Goal: Transaction & Acquisition: Purchase product/service

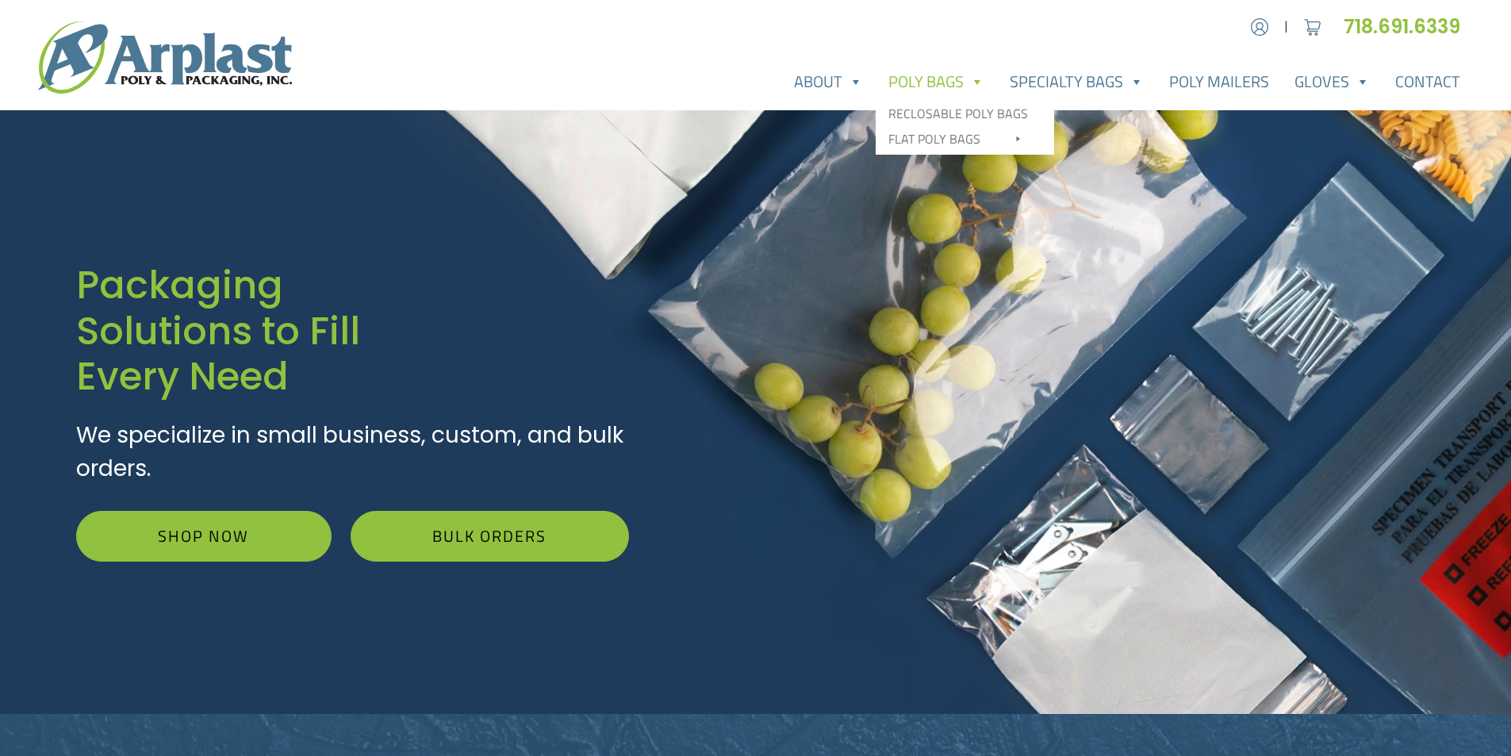
click at [939, 81] on link "Poly Bags" at bounding box center [936, 82] width 121 height 32
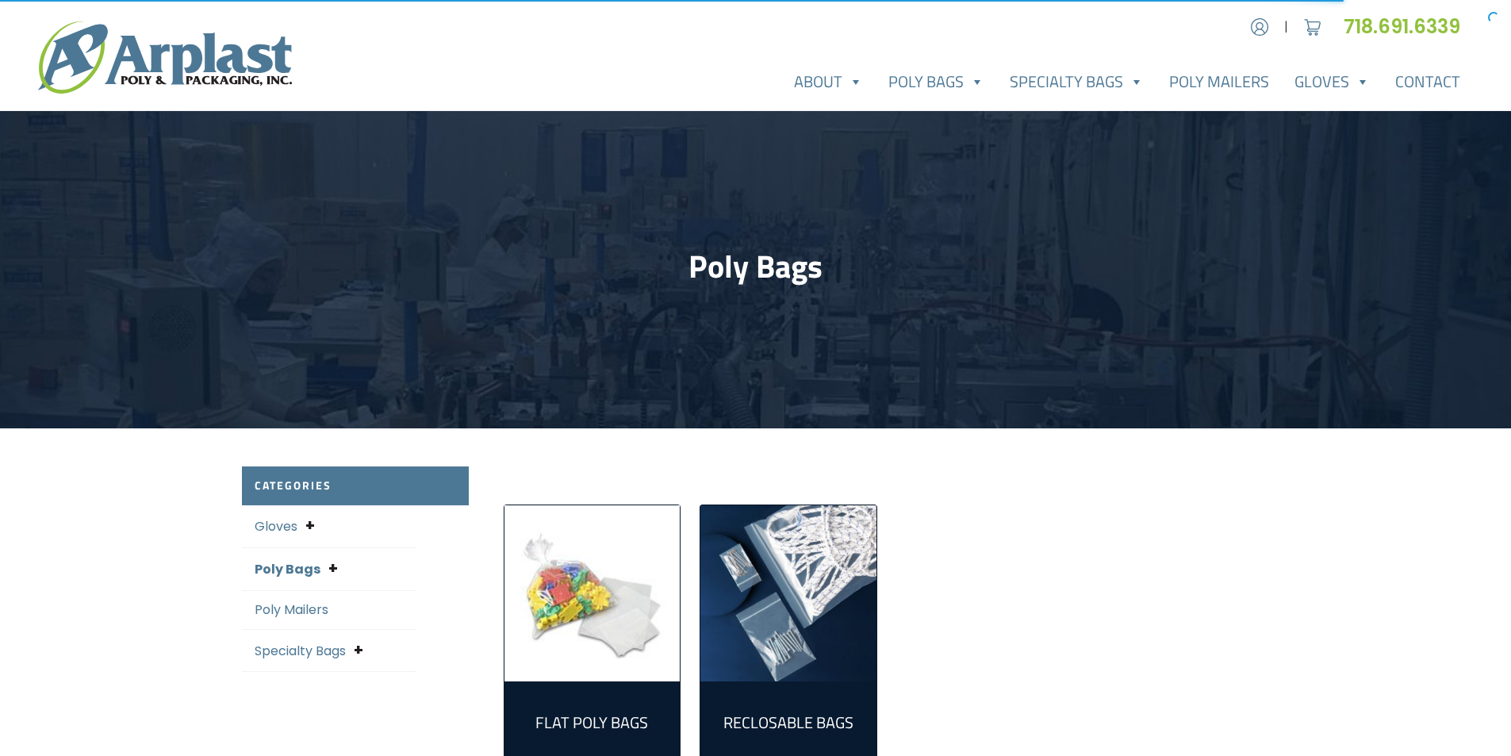
click at [806, 646] on img "Visit product category Reclosable Bags" at bounding box center [789, 593] width 176 height 176
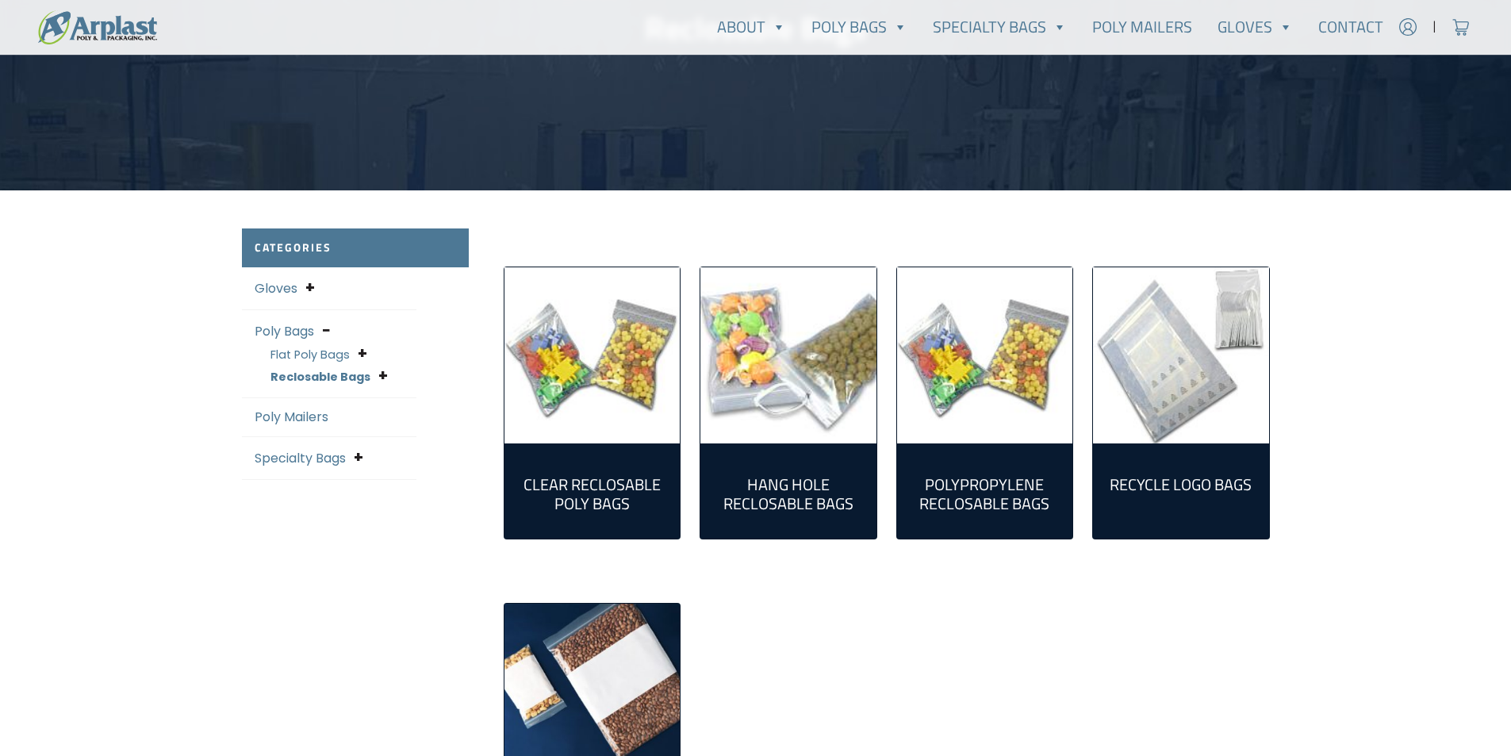
scroll to position [317, 0]
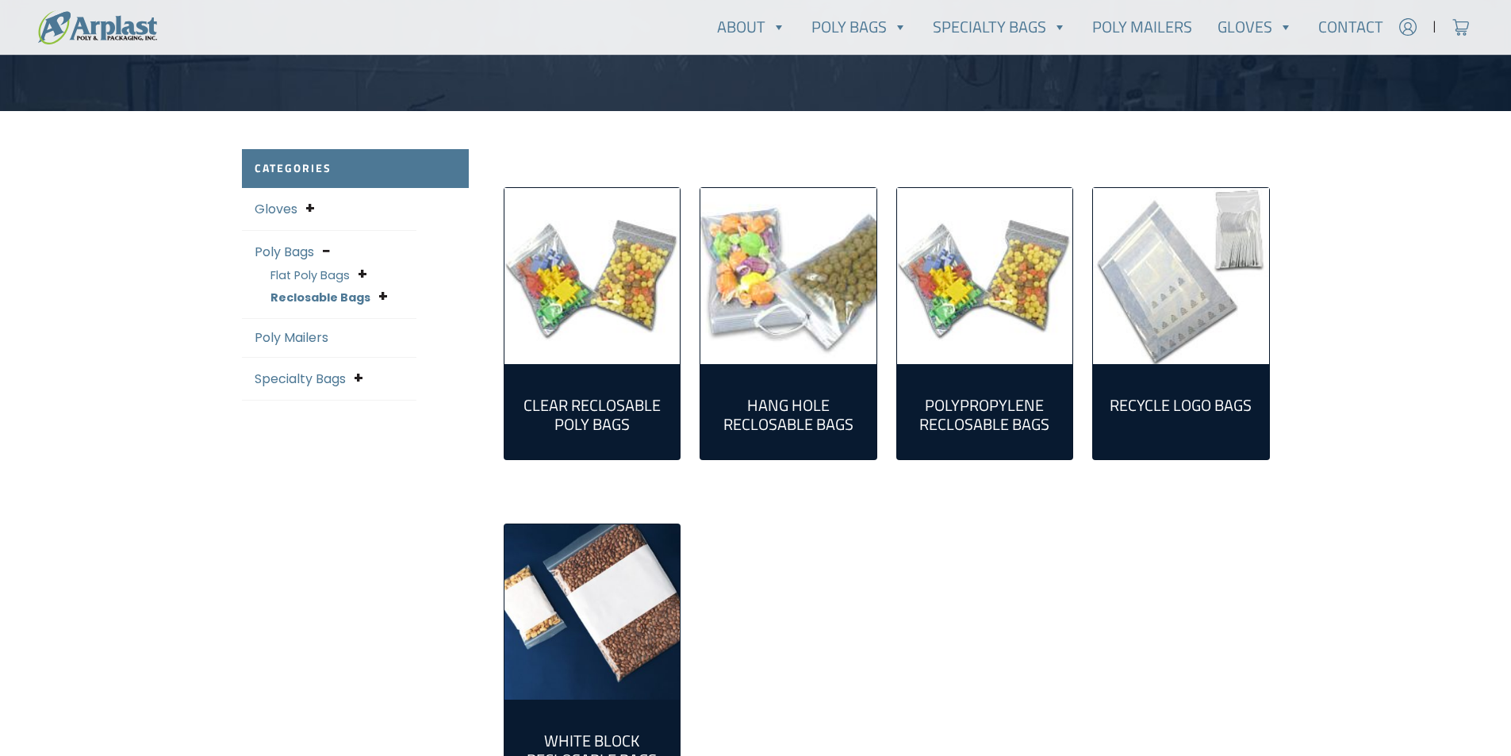
click at [607, 415] on h2 "Clear Reclosable Poly Bags (86)" at bounding box center [592, 415] width 151 height 38
click at [632, 644] on img "Visit product category White Block Reclosable Bags" at bounding box center [593, 612] width 176 height 176
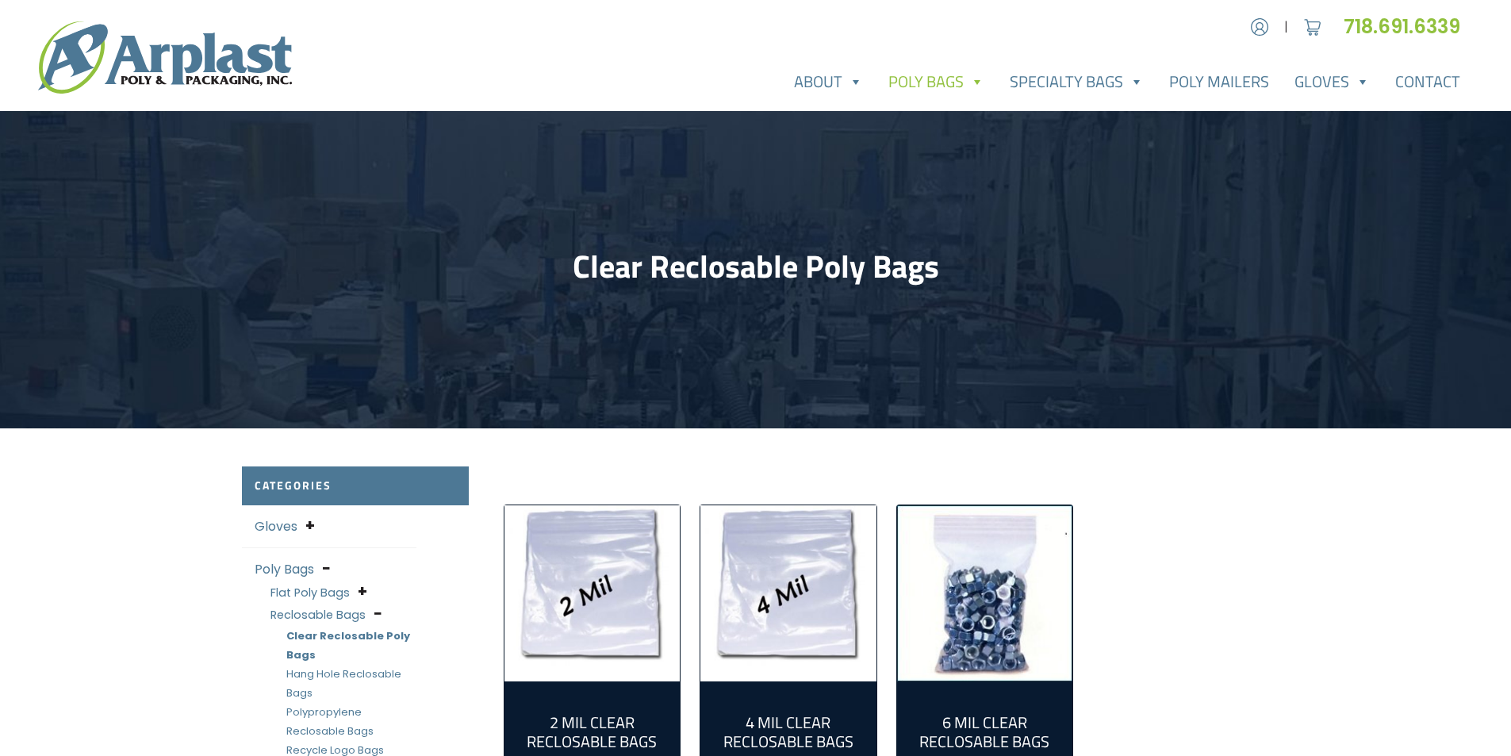
scroll to position [79, 0]
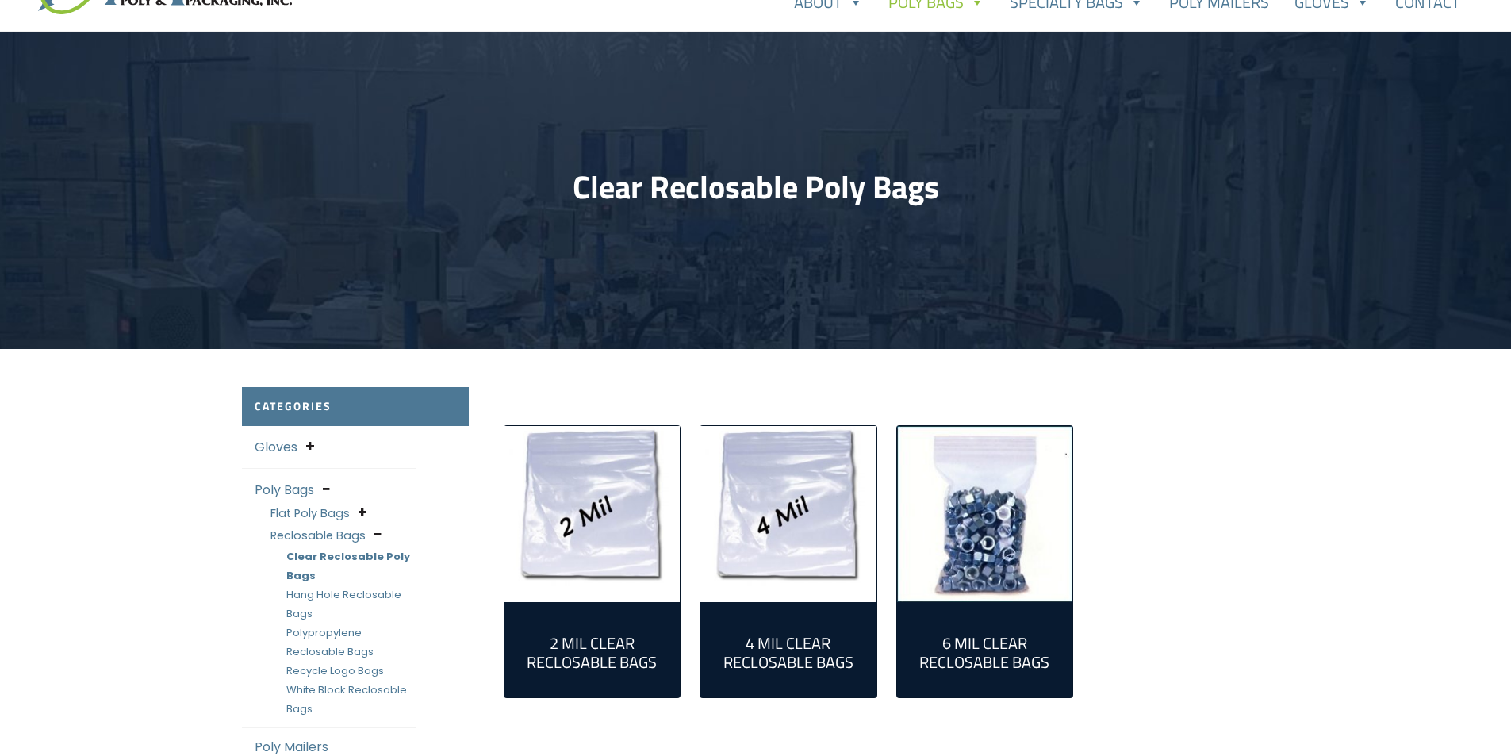
click at [612, 564] on img "Visit product category 2 Mil Clear Reclosable Bags" at bounding box center [593, 514] width 176 height 176
click at [819, 646] on h2 "4 Mil Clear Reclosable Bags (20)" at bounding box center [788, 653] width 151 height 38
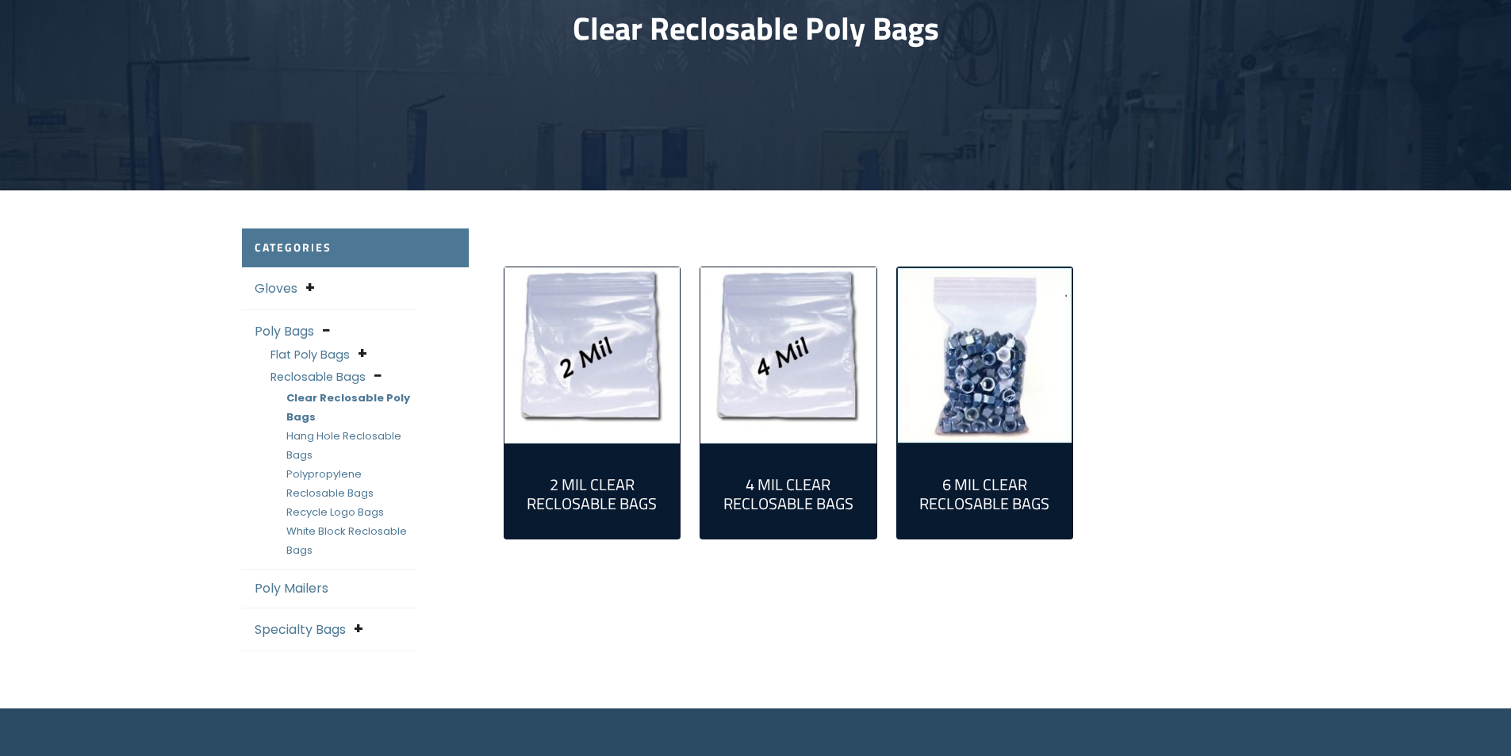
scroll to position [0, 0]
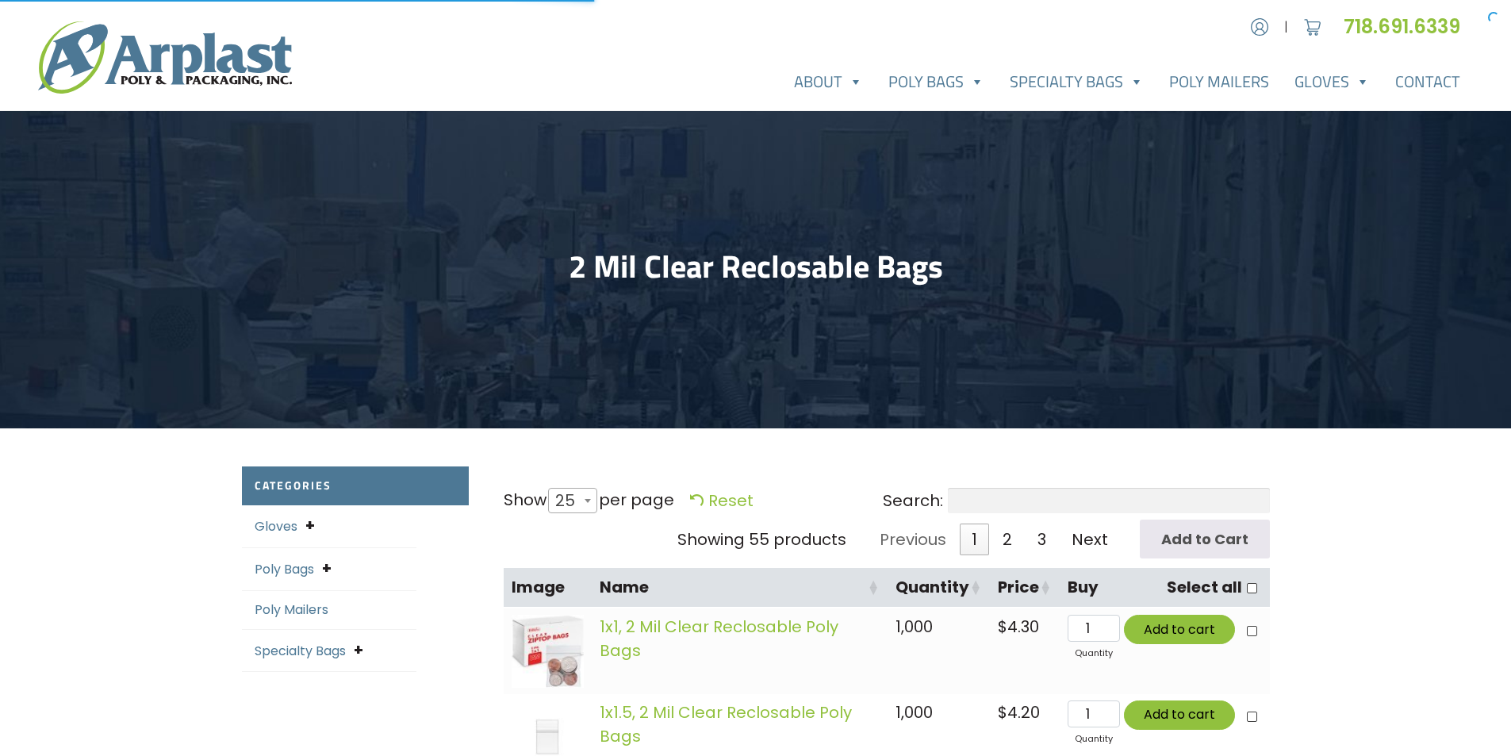
select select "25"
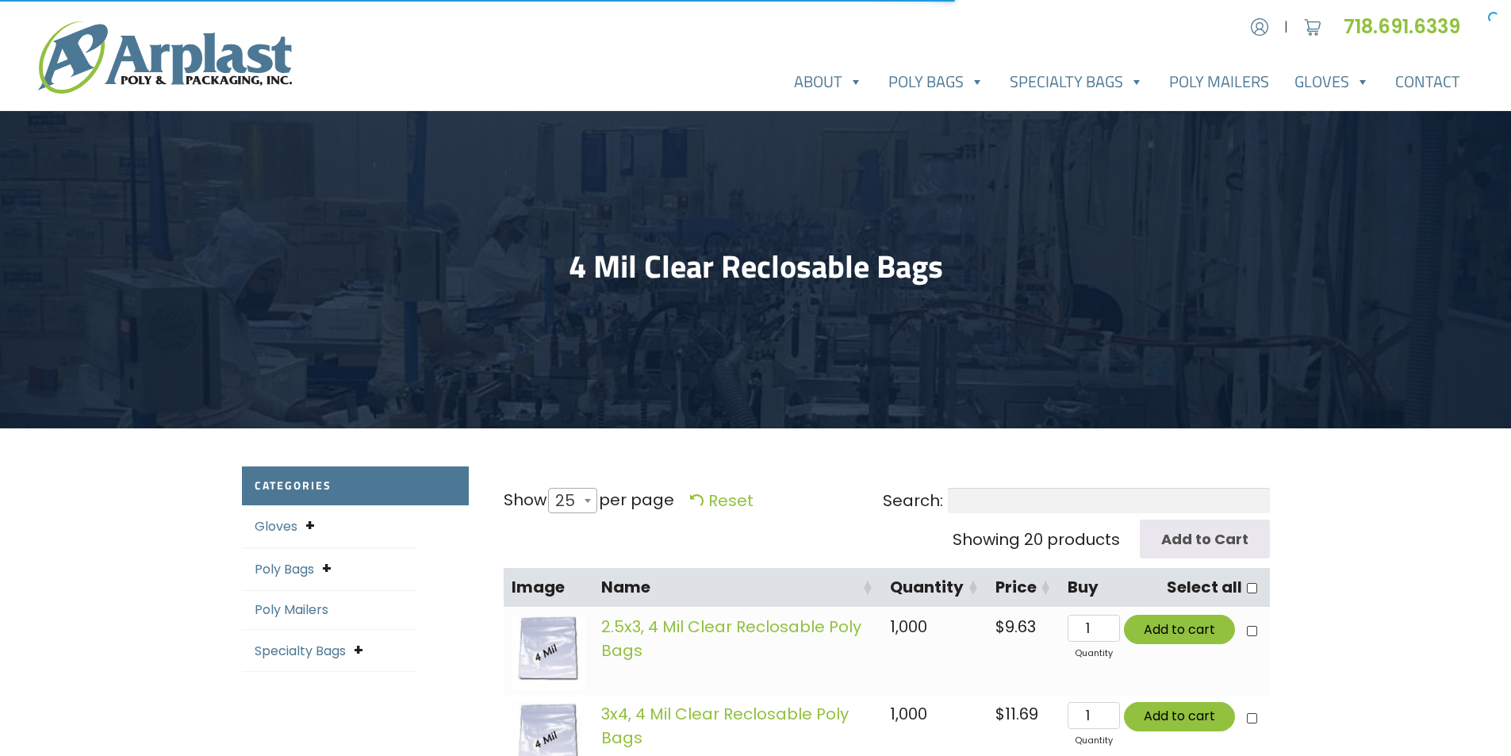
select select "25"
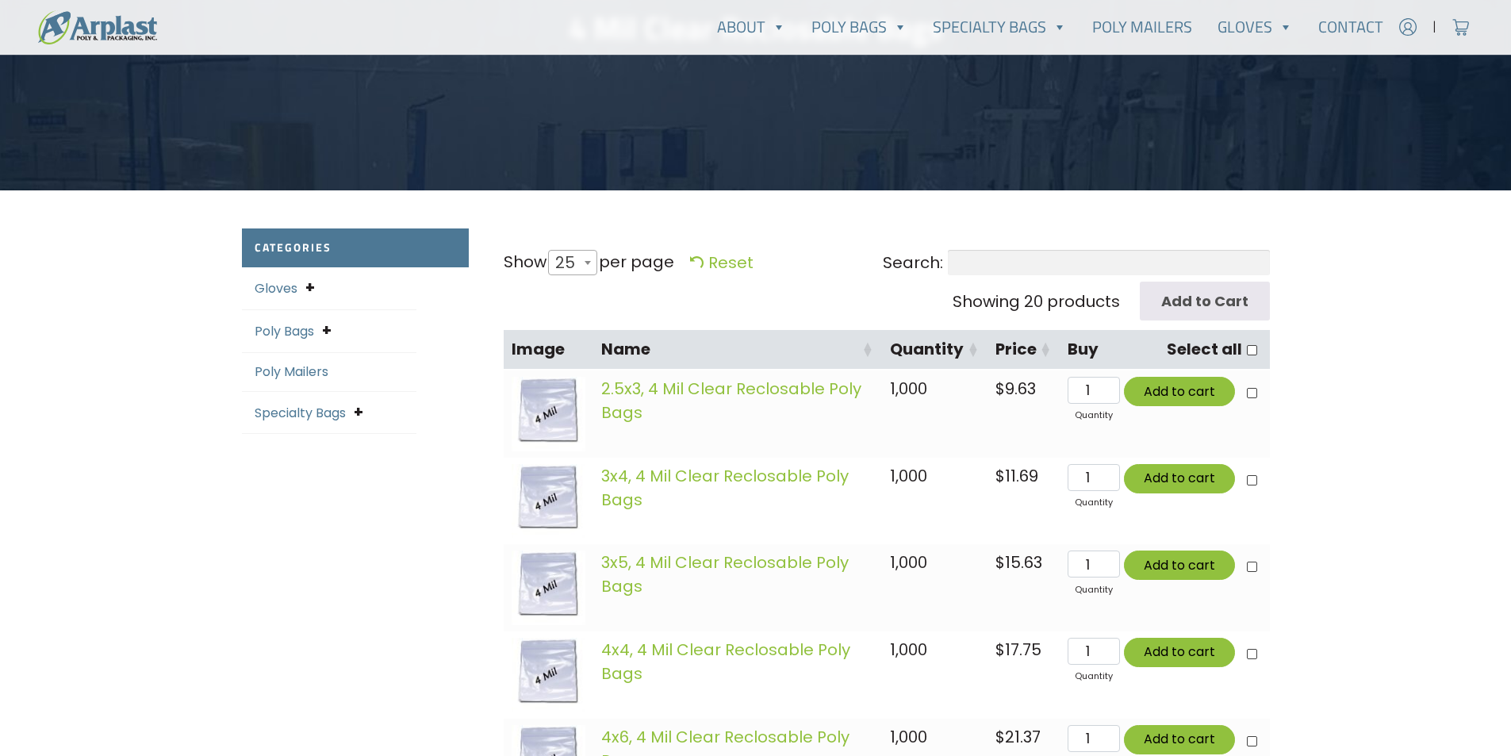
scroll to position [397, 0]
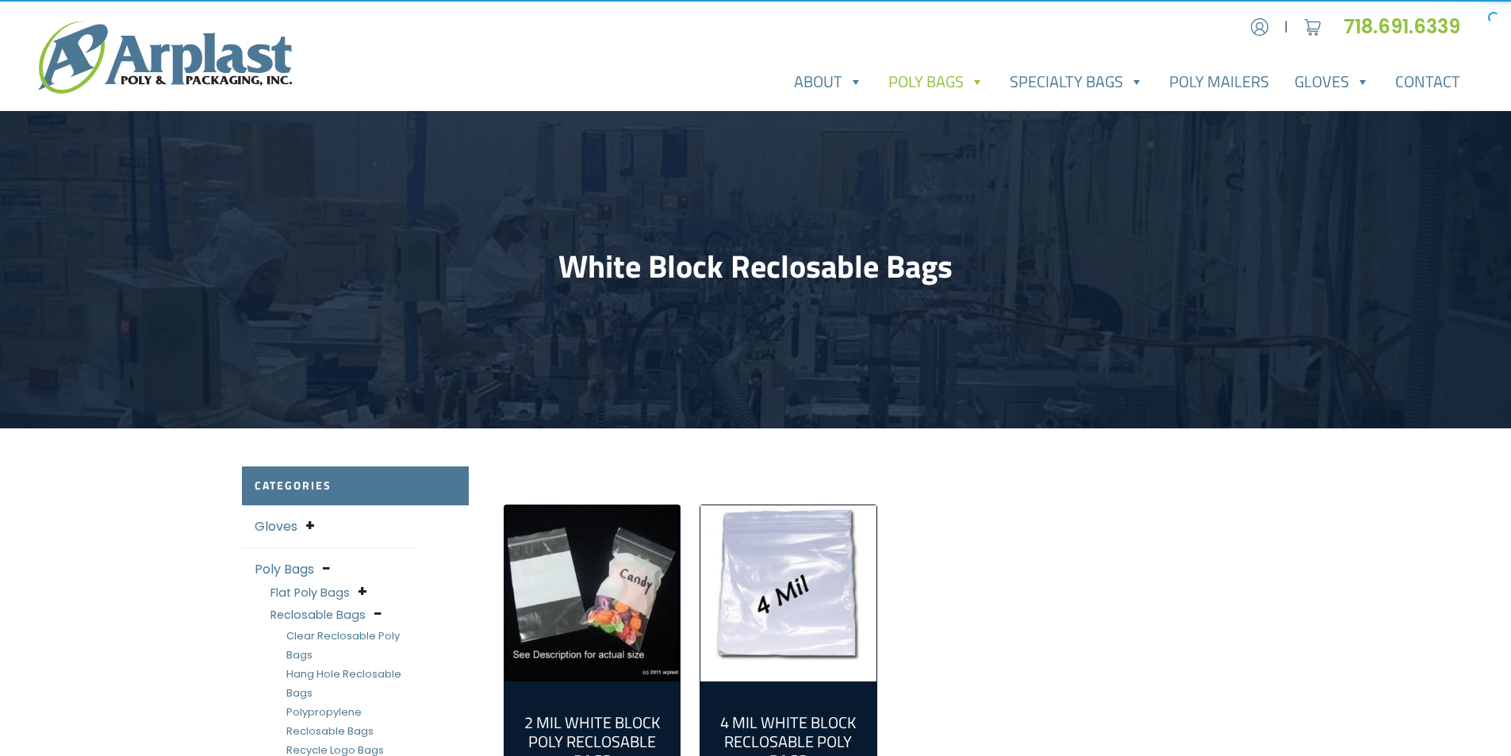
scroll to position [159, 0]
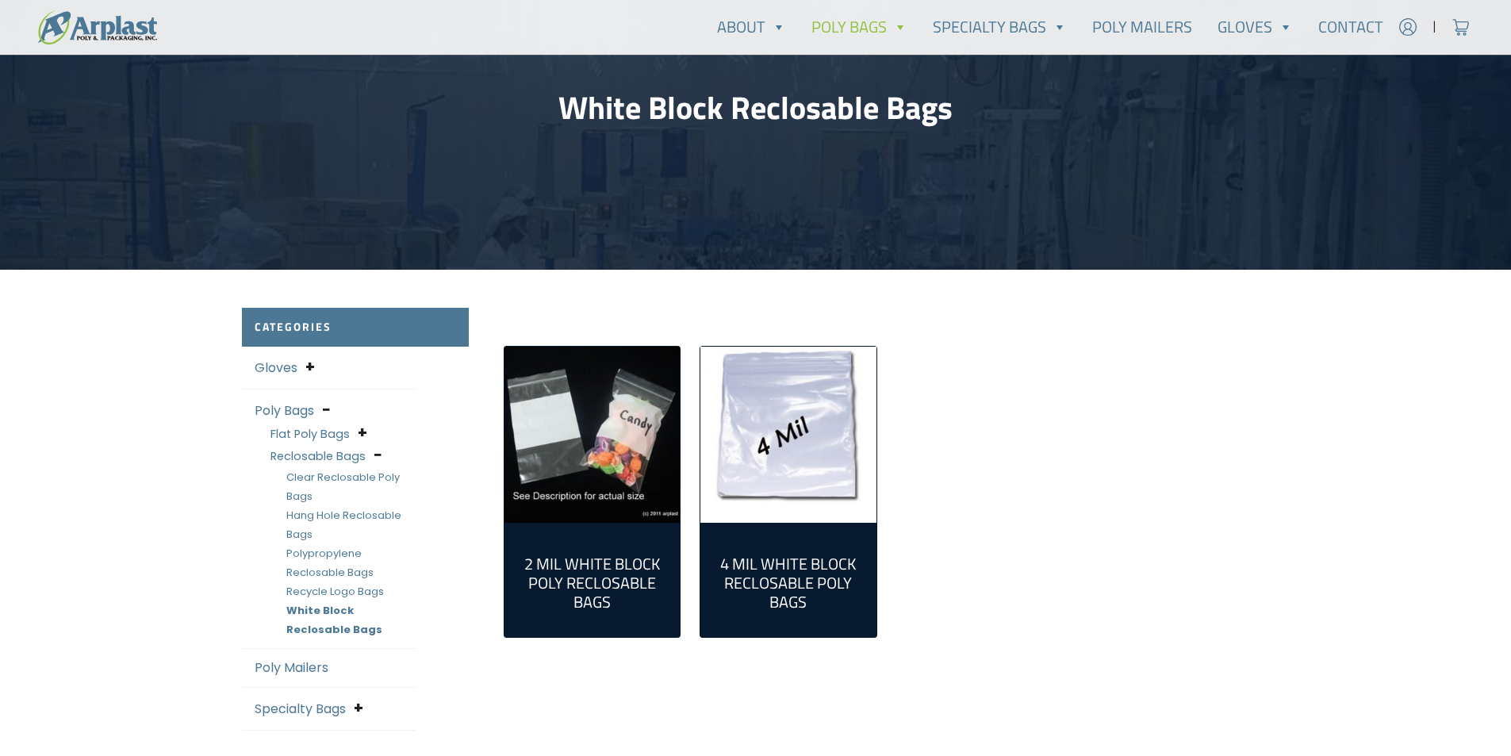
click at [584, 559] on h2 "2 Mil White Block Poly Reclosable Bags (16)" at bounding box center [592, 583] width 151 height 57
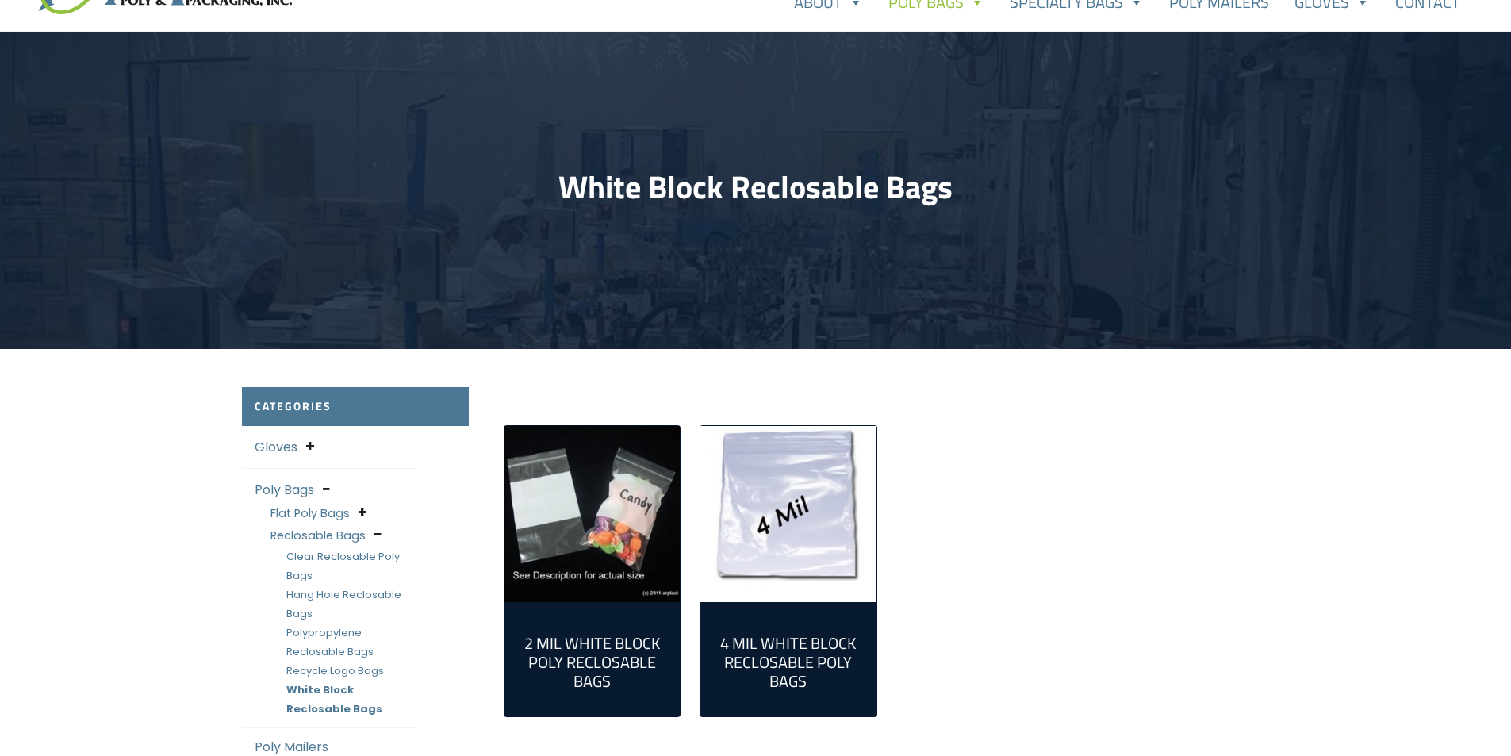
click at [791, 562] on img "Visit product category 4 Mil White Block Reclosable Poly Bags" at bounding box center [789, 514] width 176 height 176
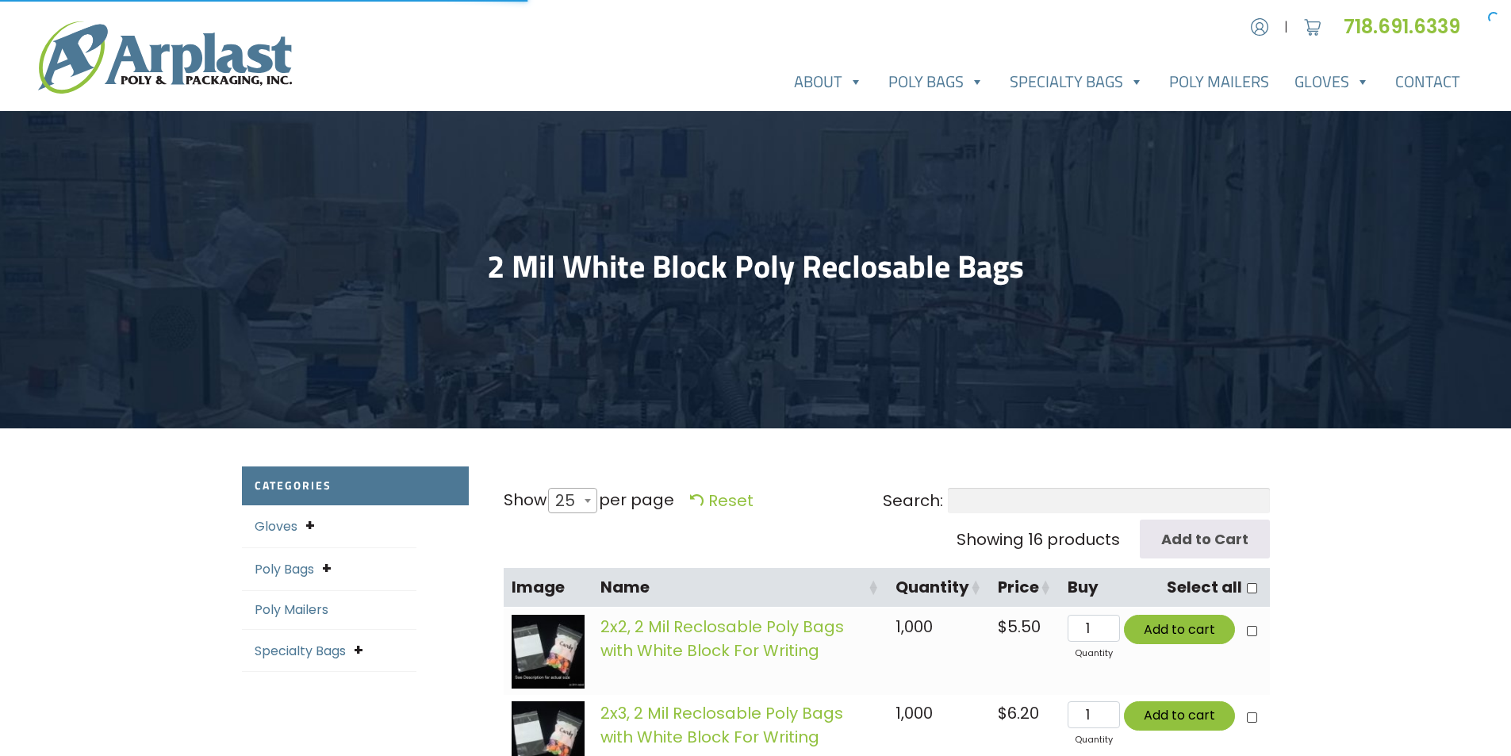
select select "25"
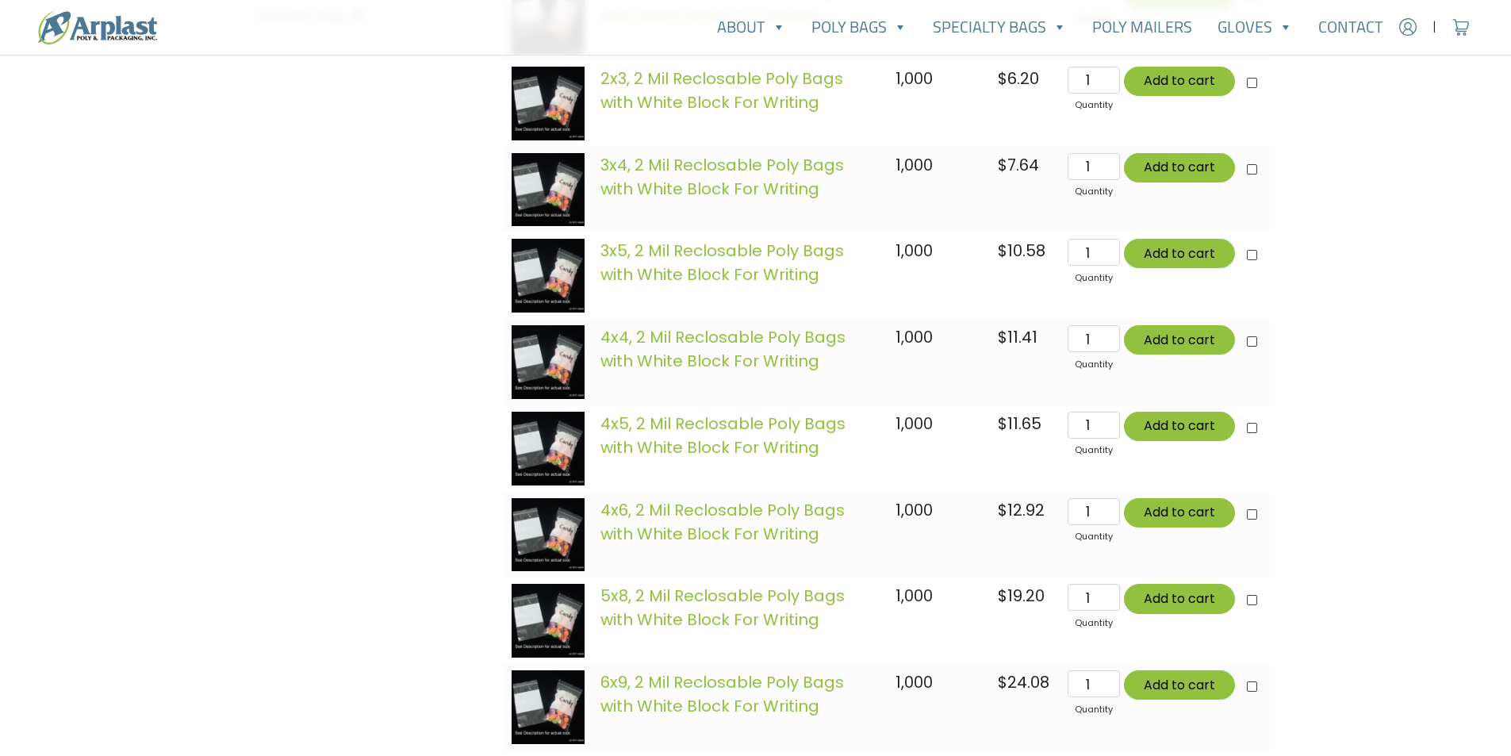
scroll to position [952, 0]
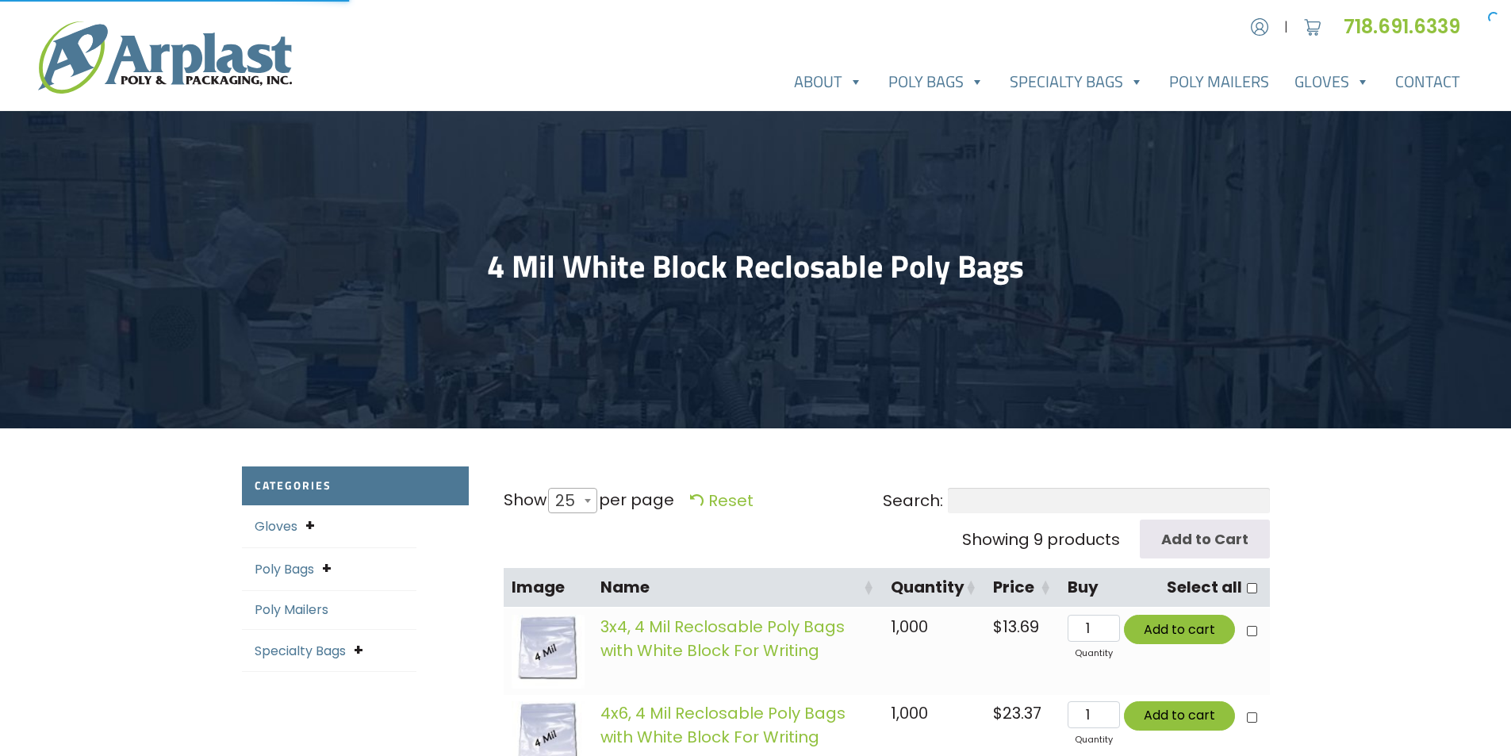
select select "25"
